Goal: Information Seeking & Learning: Learn about a topic

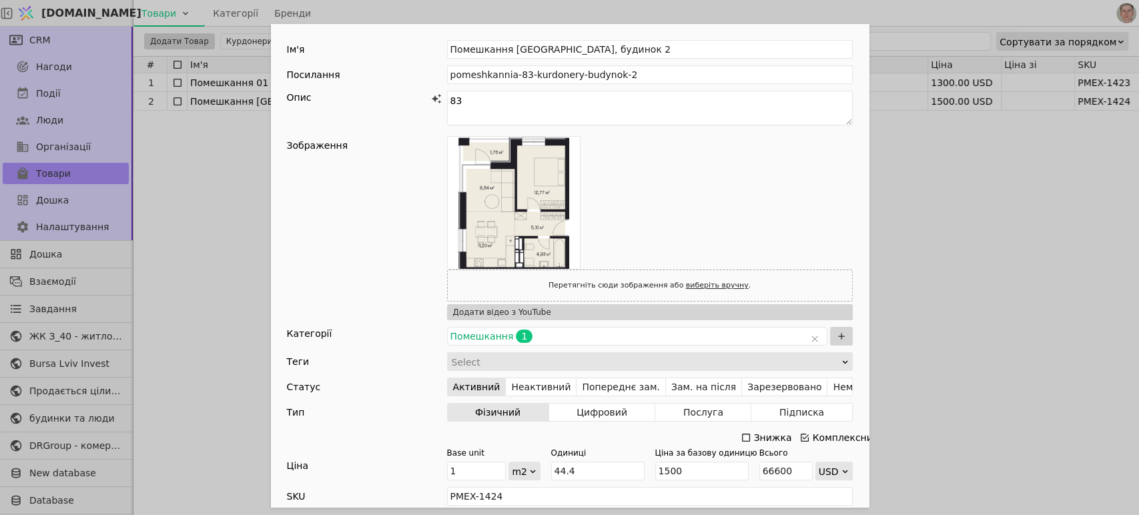
drag, startPoint x: 210, startPoint y: 166, endPoint x: 164, endPoint y: 133, distance: 55.5
click at [210, 164] on div "Ім'я Помешкання 83 Курдонери, будинок 2 Посилання pomeshkannia-83-kurdonery-bud…" at bounding box center [569, 257] width 1139 height 515
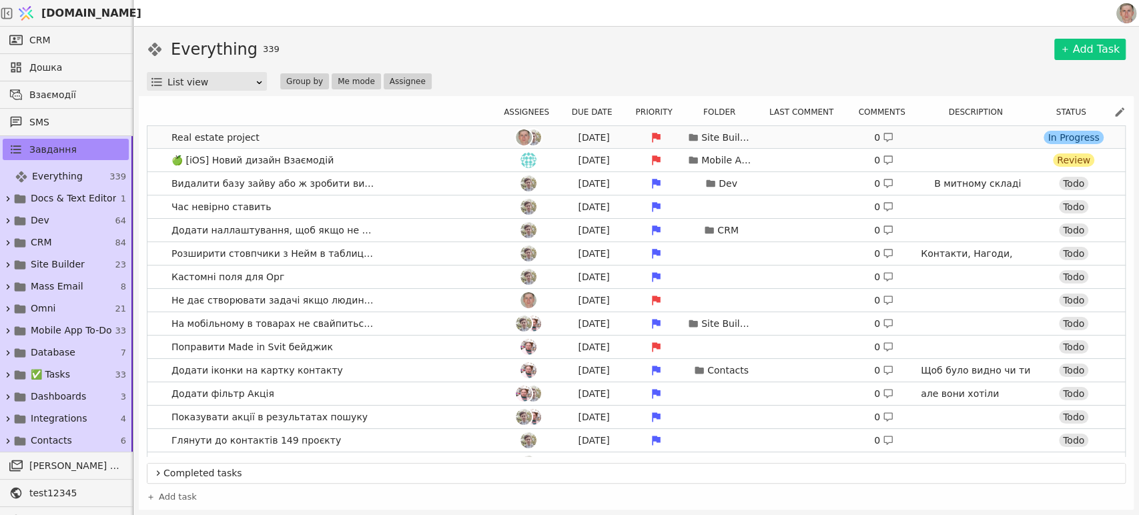
click at [156, 132] on link "Real estate project [DATE] Site Builder 0 [URL][DOMAIN_NAME] [DOMAIN_NAME]/en/p…" at bounding box center [636, 137] width 978 height 23
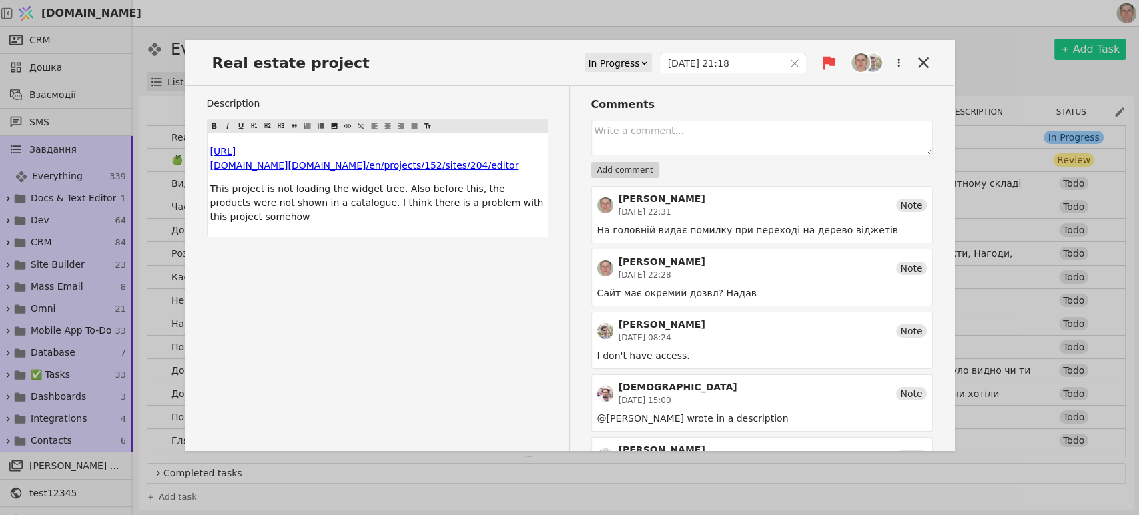
click at [452, 264] on div "Description ﻿ $ [URL][DOMAIN_NAME] $ ﻿ $ ﻿ $ ﻿ $ [DOMAIN_NAME]/en/projects/152/…" at bounding box center [388, 329] width 363 height 487
click at [446, 61] on div "Real estate project In Progress [DATE] 21:18" at bounding box center [570, 68] width 769 height 35
click at [424, 267] on div "Description ﻿ $ [URL][DOMAIN_NAME] $ ﻿ $ ﻿ $ ﻿ $ [DOMAIN_NAME]/en/projects/152/…" at bounding box center [388, 329] width 363 height 487
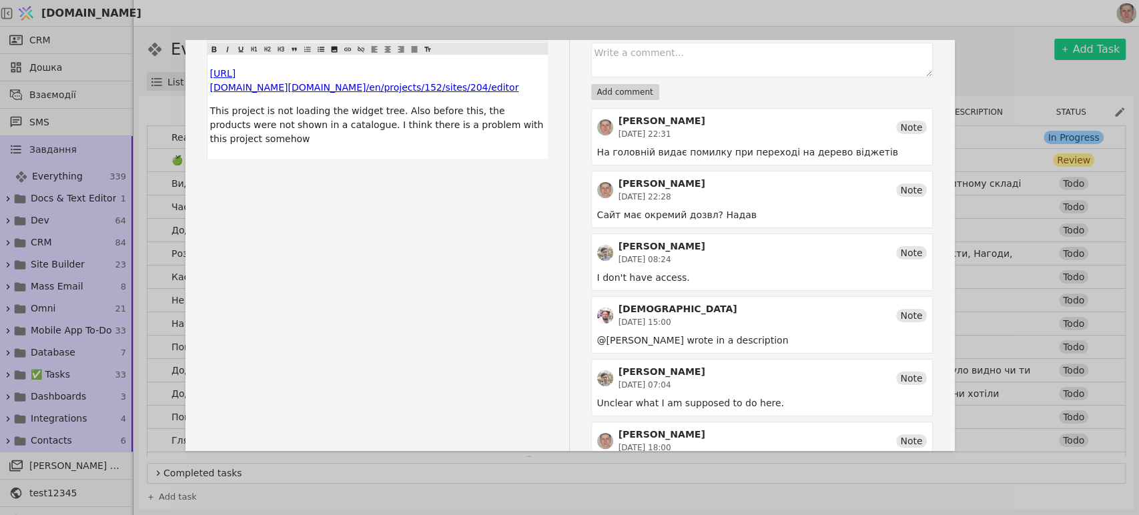
scroll to position [121, 0]
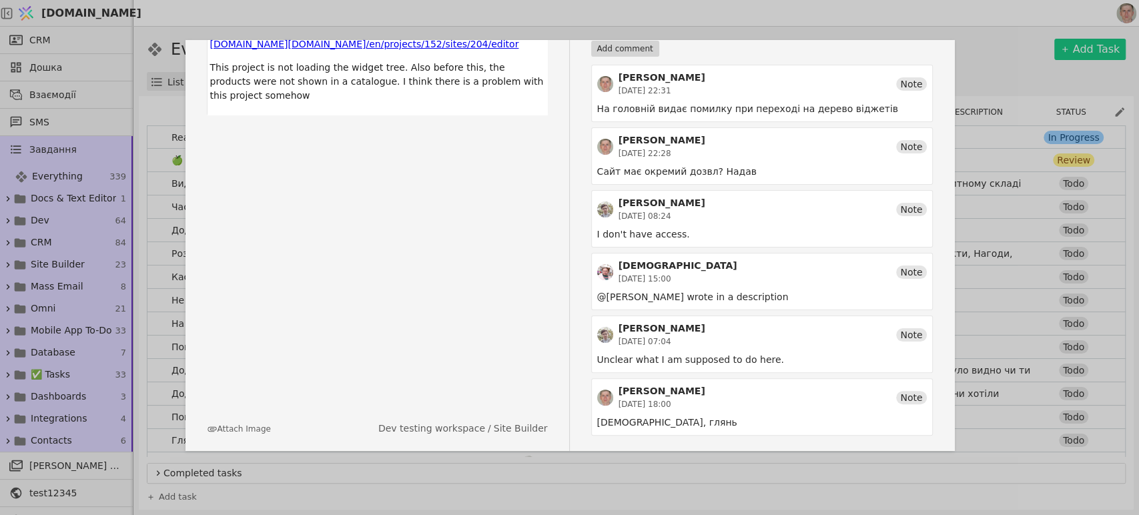
click at [291, 341] on div "Description ﻿ $ [URL][DOMAIN_NAME] $ ﻿ $ ﻿ $ ﻿ $ [DOMAIN_NAME]/en/projects/152/…" at bounding box center [388, 208] width 363 height 487
click at [376, 91] on div "﻿ $ [URL][DOMAIN_NAME] $ ﻿ $ ﻿ $ ﻿ $ [DOMAIN_NAME]/en/projects/152/sites/204/ed…" at bounding box center [378, 62] width 340 height 103
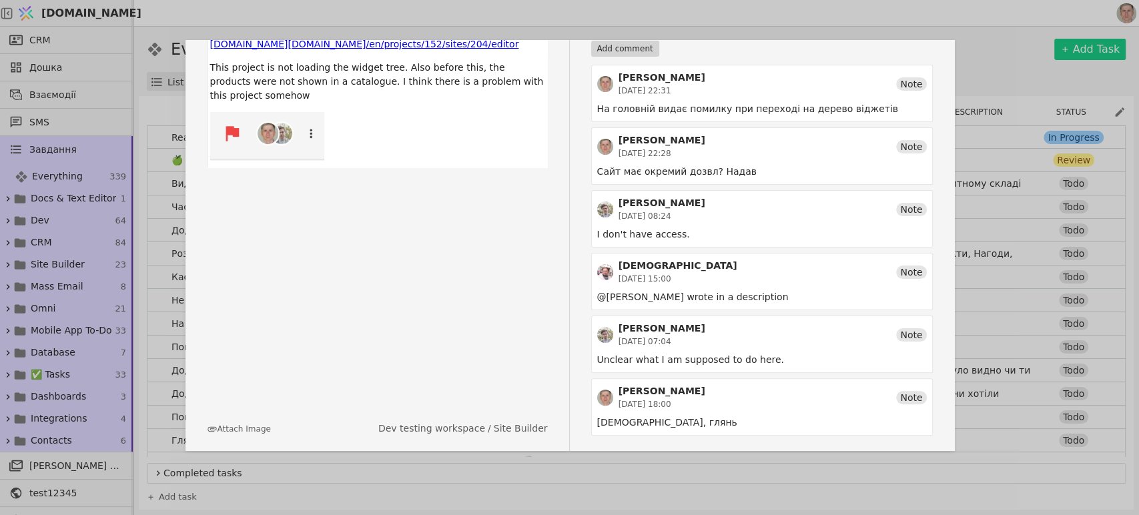
click at [345, 210] on div "Description ﻿ $ [URL][DOMAIN_NAME] $ ﻿ $ ﻿ $ ﻿ $ [DOMAIN_NAME]/en/projects/152/…" at bounding box center [388, 208] width 363 height 487
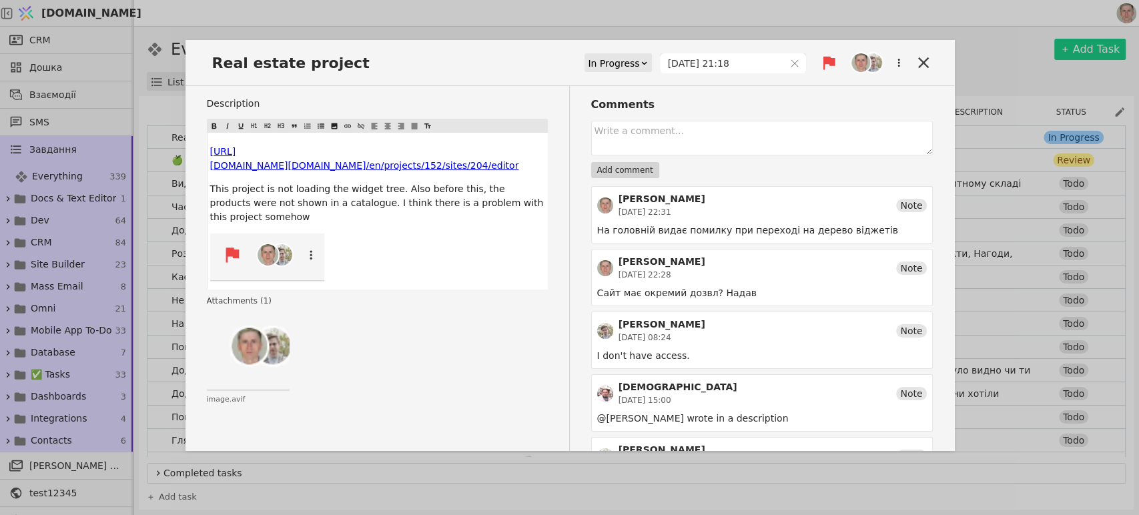
scroll to position [74, 0]
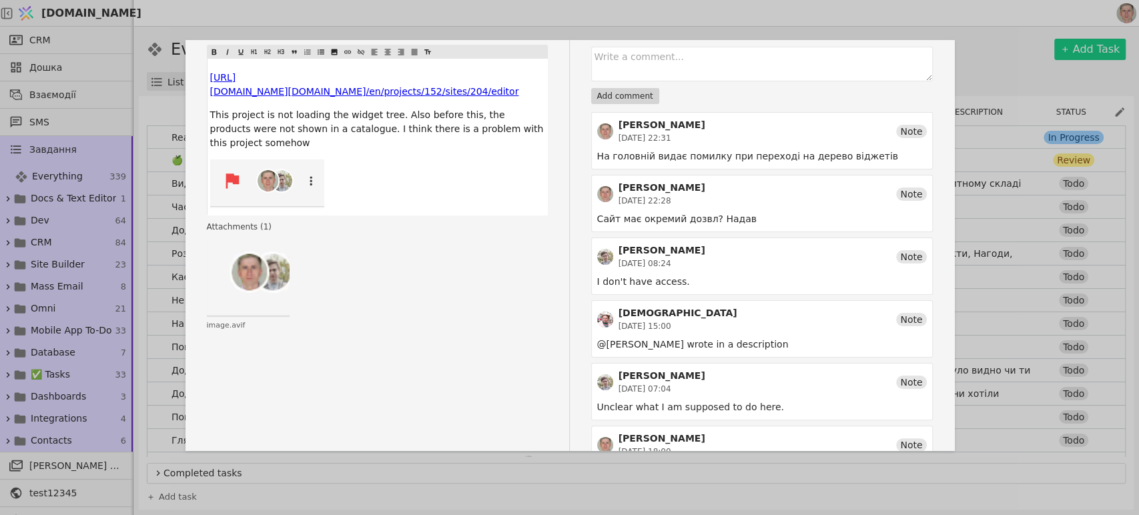
click at [310, 169] on img at bounding box center [267, 184] width 114 height 49
click at [270, 170] on img at bounding box center [267, 184] width 114 height 49
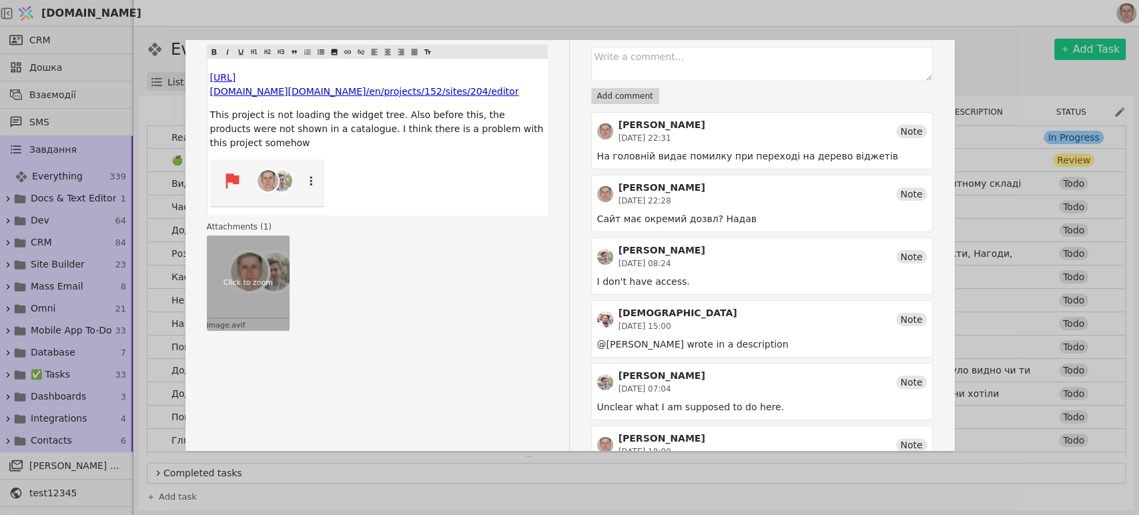
click at [257, 255] on div "Click to zoom" at bounding box center [248, 283] width 83 height 95
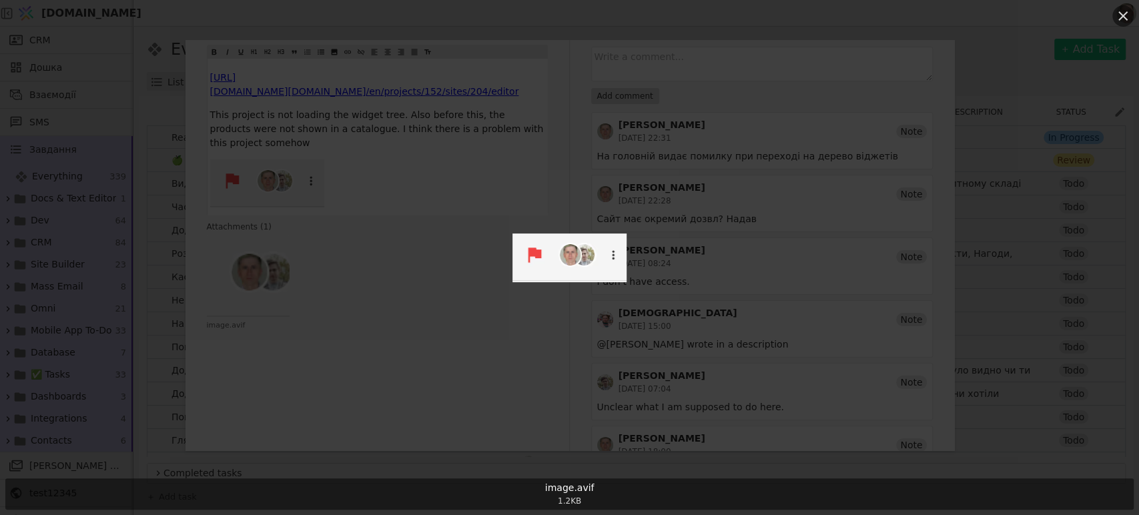
click at [1125, 15] on icon at bounding box center [1123, 16] width 16 height 16
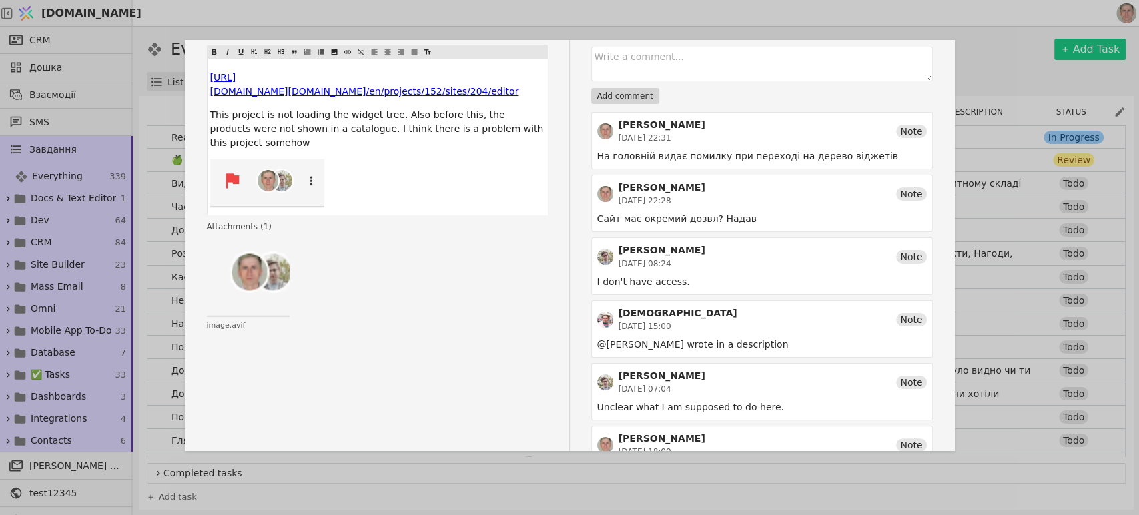
click at [390, 278] on div "Click to zoom image.avif" at bounding box center [377, 283] width 341 height 95
click at [992, 66] on div "Real estate project In Progress [DATE] 21:18 Description ﻿ $ [URL][DOMAIN_NAME]…" at bounding box center [569, 257] width 1139 height 515
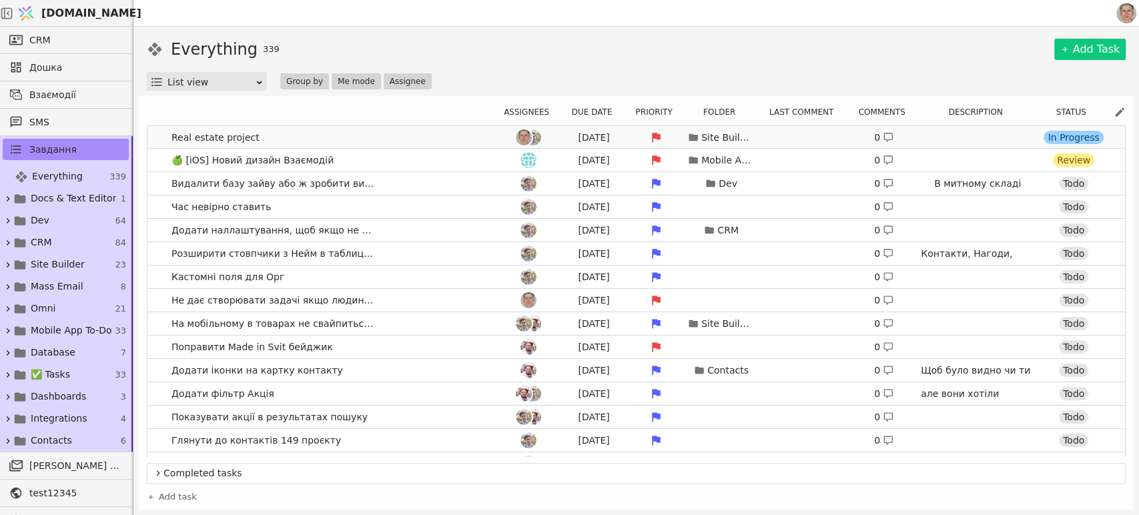
click at [323, 137] on link "Real estate project Aug 30 Site Builder 0 https://app.sv it.one/en/projects/152…" at bounding box center [636, 137] width 978 height 23
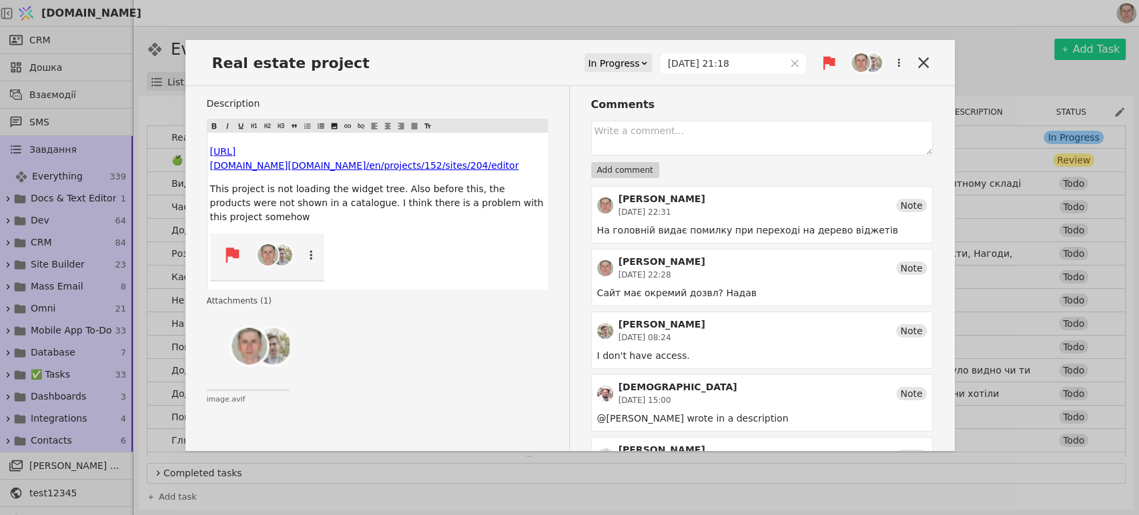
click at [302, 234] on img at bounding box center [267, 258] width 114 height 49
click at [293, 188] on span "This project is not loading the widget tree. Also before this, the products wer…" at bounding box center [378, 203] width 336 height 39
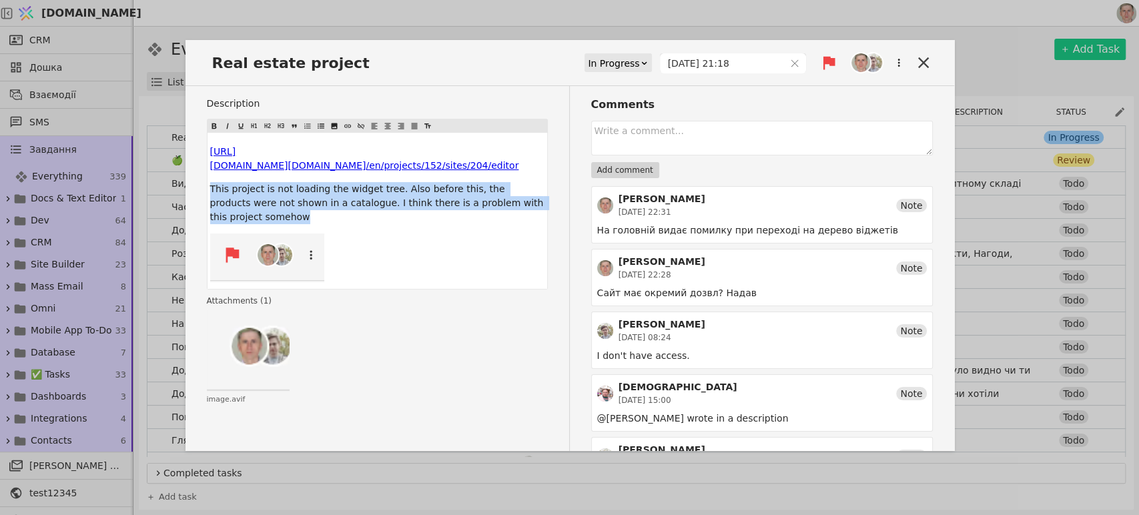
drag, startPoint x: 271, startPoint y: 204, endPoint x: 278, endPoint y: 222, distance: 19.2
click at [192, 167] on div "Description ﻿ $ https://app.sv $ ﻿ $ ﻿ $ ﻿ $ it.one/en/projects/152/sites/204/e…" at bounding box center [570, 329] width 769 height 487
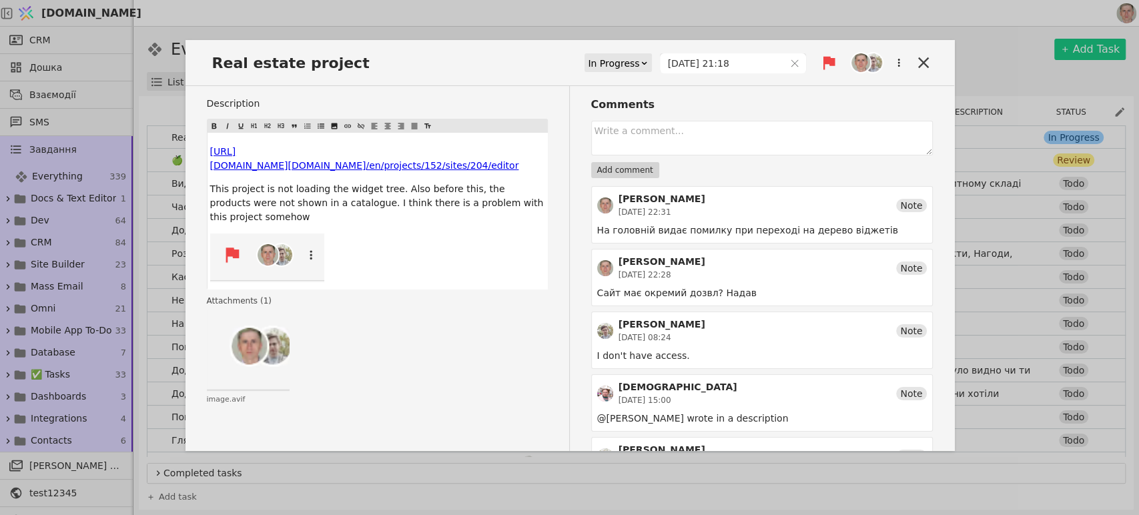
click at [352, 234] on div at bounding box center [377, 260] width 334 height 53
click at [281, 238] on img at bounding box center [267, 258] width 114 height 49
click at [424, 234] on div at bounding box center [377, 260] width 334 height 53
drag, startPoint x: 379, startPoint y: 231, endPoint x: 333, endPoint y: 219, distance: 47.6
click at [378, 234] on div at bounding box center [377, 260] width 334 height 53
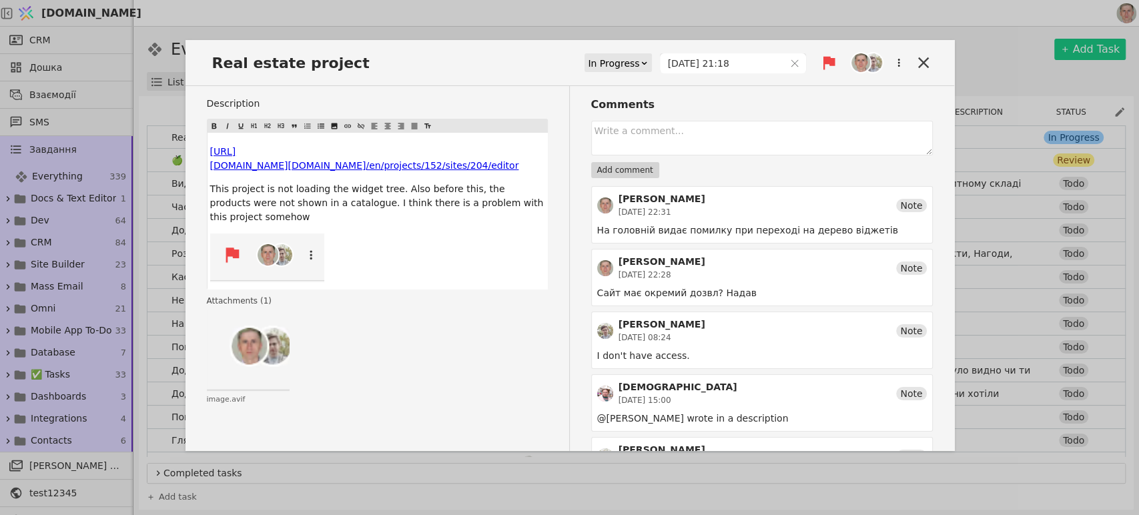
click at [305, 198] on p "This project is not loading the widget tree. Also before this, the products wer…" at bounding box center [377, 203] width 334 height 42
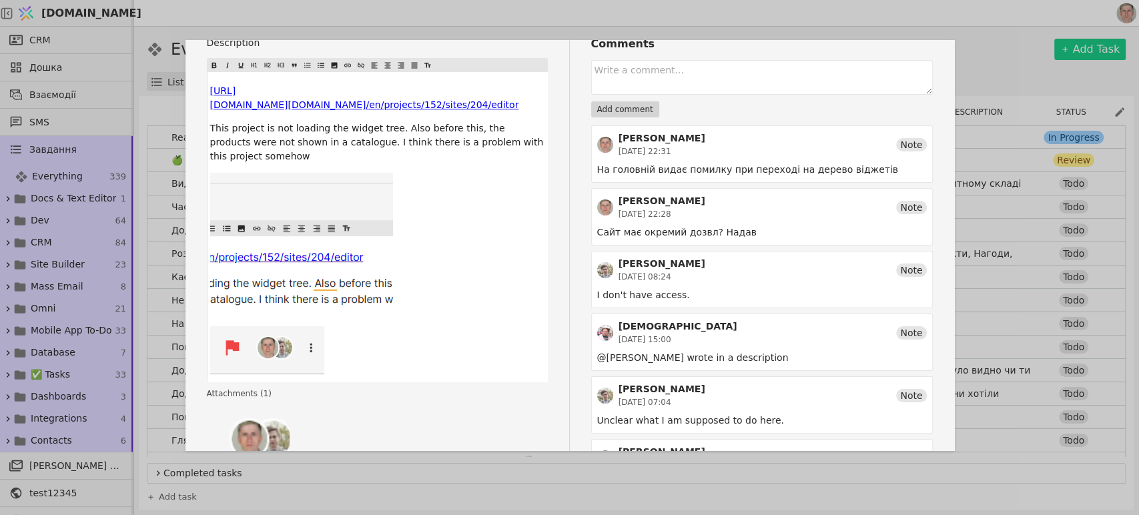
scroll to position [127, 0]
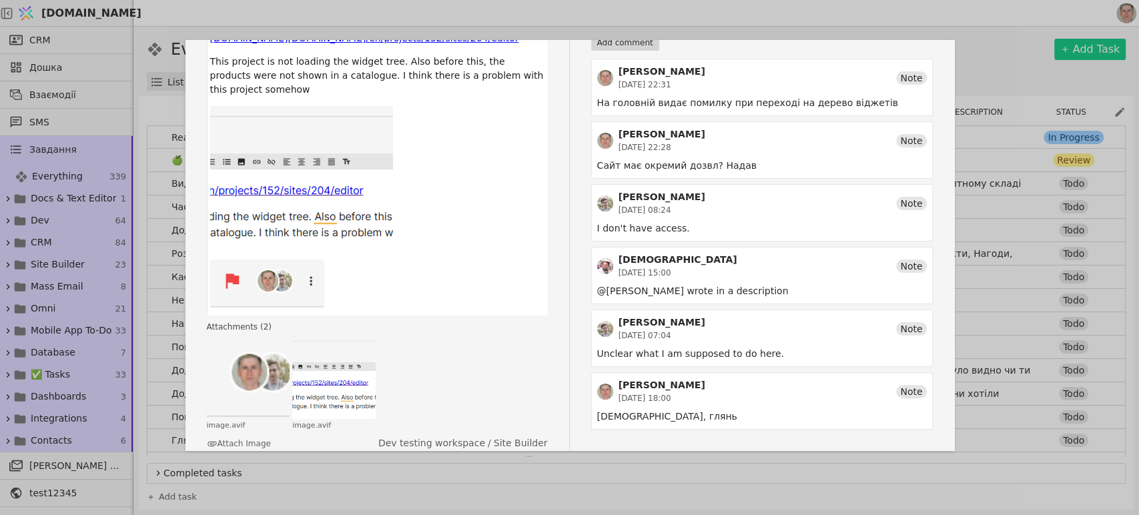
click at [454, 354] on div "Click to zoom image.avif Click to zoom image.avif" at bounding box center [377, 383] width 341 height 95
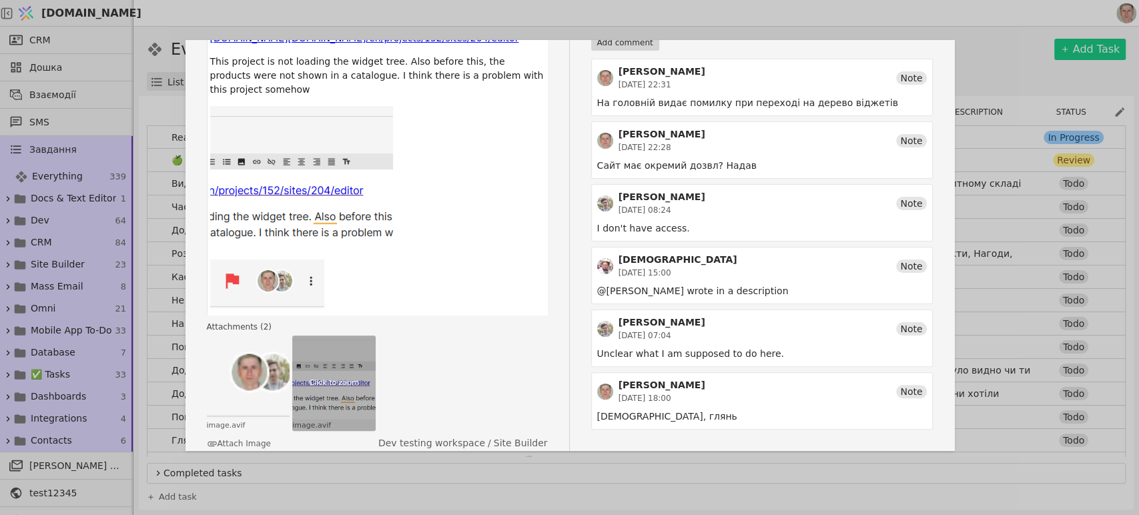
click at [324, 376] on div "Click to zoom" at bounding box center [334, 383] width 52 height 14
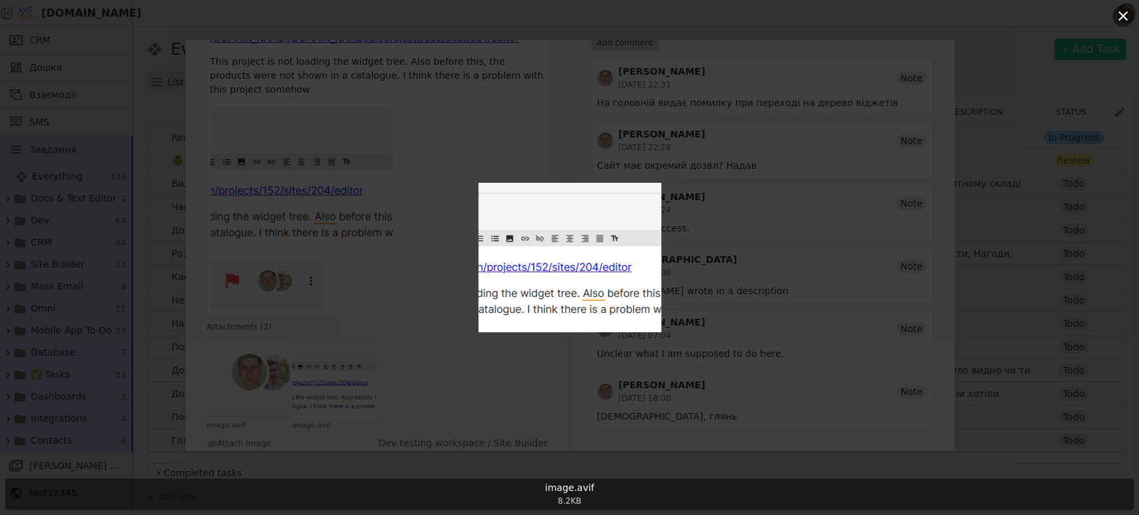
drag, startPoint x: 727, startPoint y: 180, endPoint x: 671, endPoint y: 211, distance: 64.5
click at [728, 180] on div "image.avif 8.2 KB" at bounding box center [569, 257] width 1139 height 515
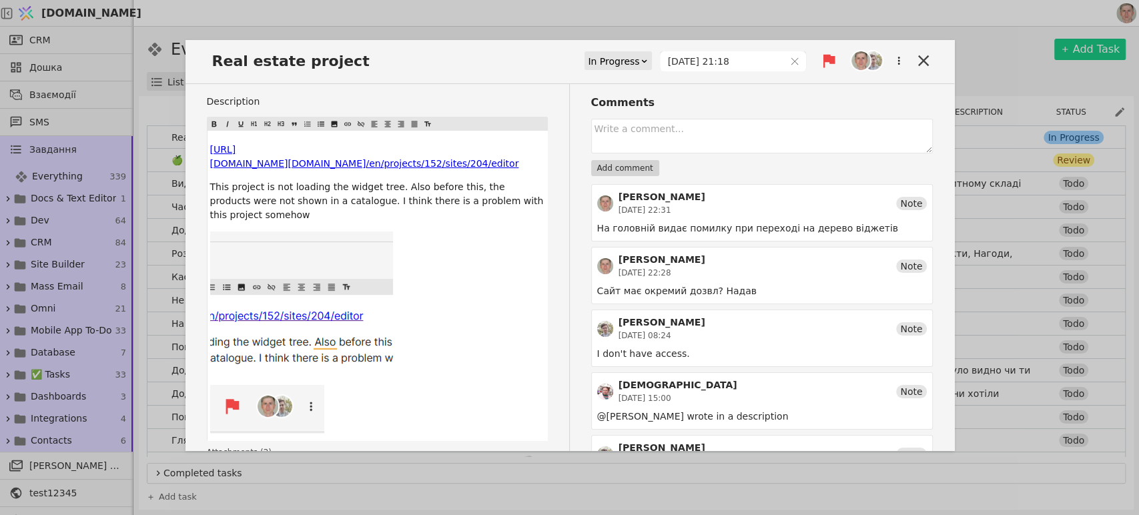
scroll to position [0, 0]
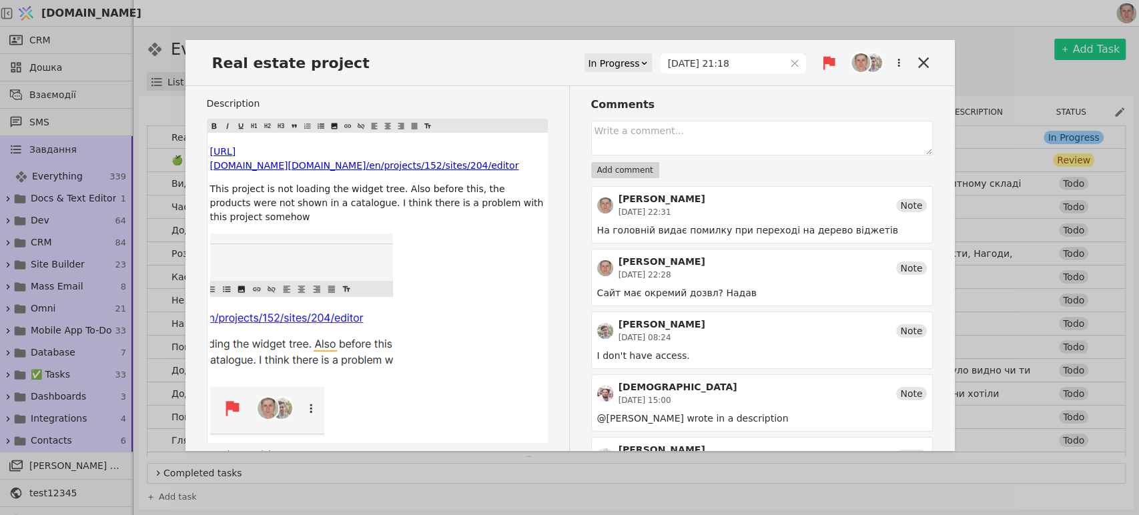
drag, startPoint x: 919, startPoint y: 62, endPoint x: 986, endPoint y: 48, distance: 68.8
click at [918, 62] on icon at bounding box center [923, 62] width 19 height 19
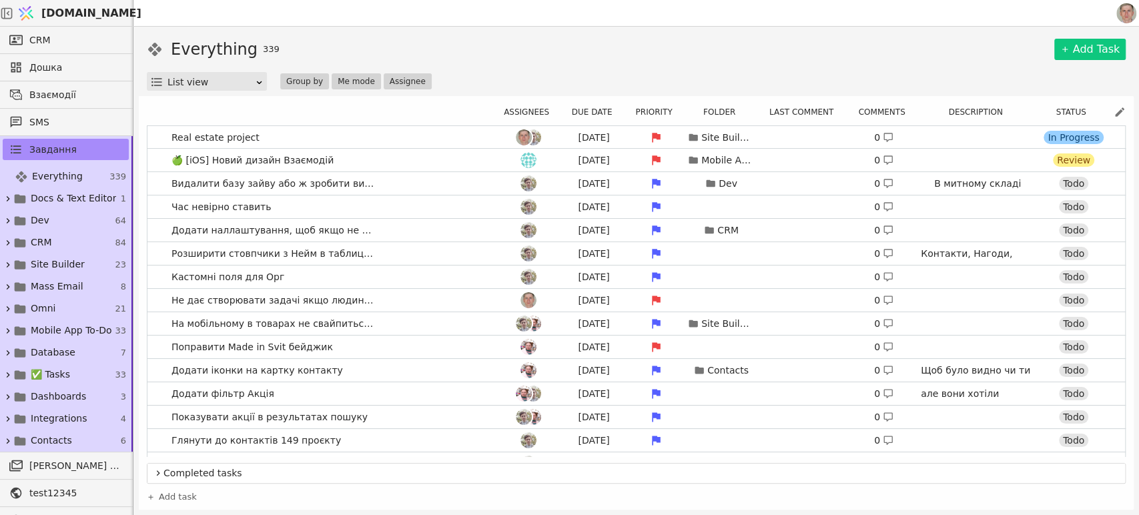
click at [922, 53] on div "Everything 339 Add Task" at bounding box center [636, 49] width 979 height 24
click at [287, 137] on link "Real estate project [DATE] Site Builder 0 [URL][DOMAIN_NAME] [DOMAIN_NAME]/en/p…" at bounding box center [636, 137] width 978 height 23
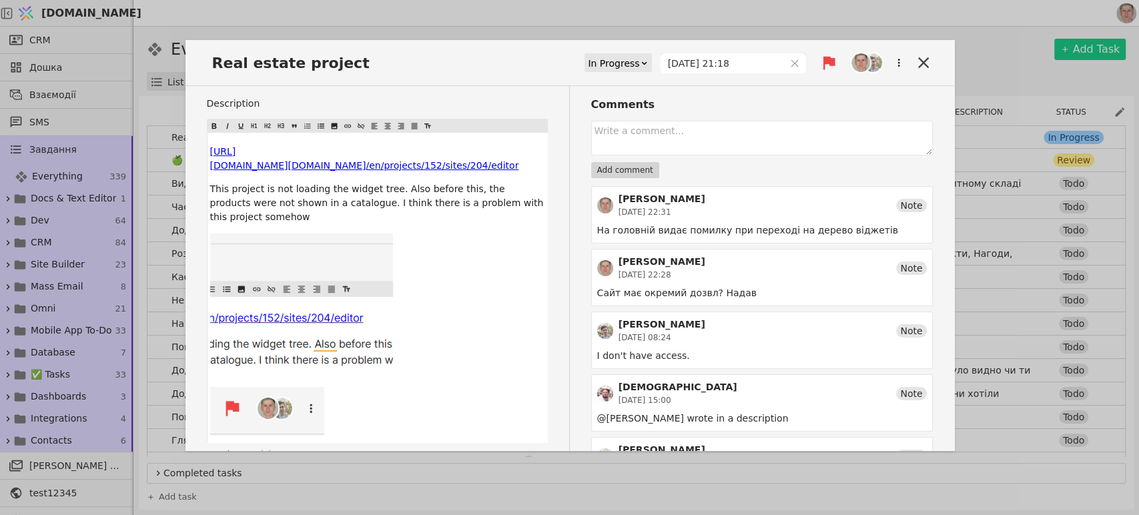
scroll to position [127, 0]
